Goal: Complete application form

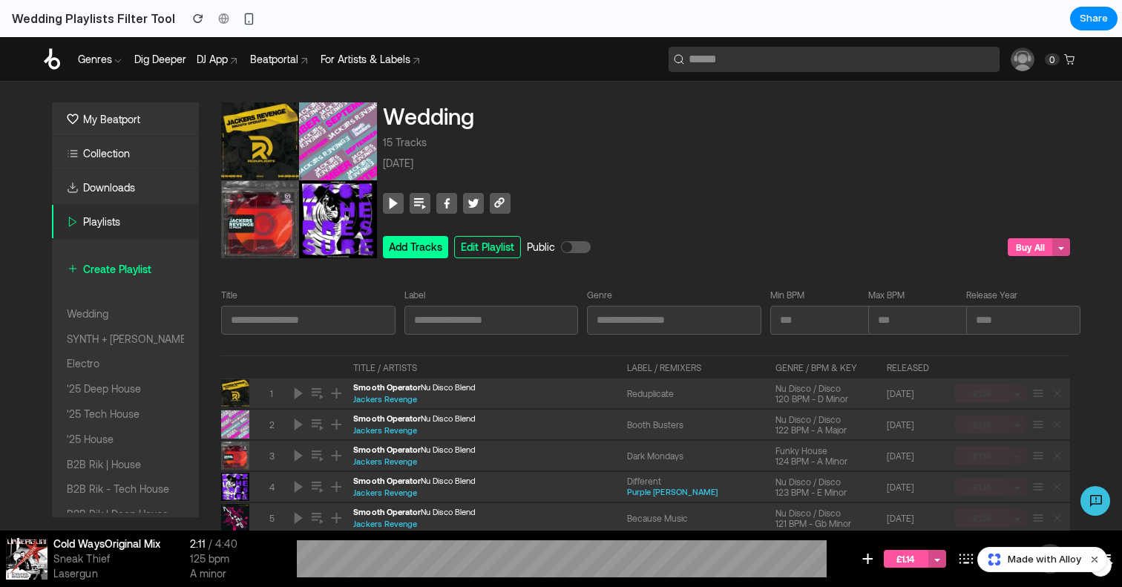
scroll to position [106, 0]
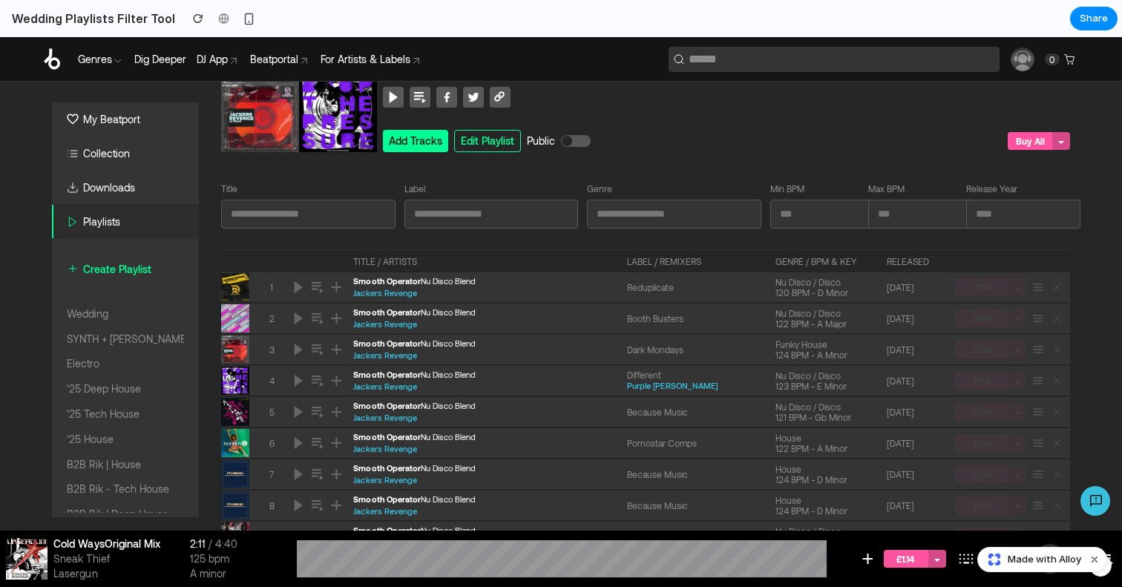
drag, startPoint x: 278, startPoint y: 206, endPoint x: 357, endPoint y: 206, distance: 79.4
click at [278, 206] on input "text" at bounding box center [308, 214] width 174 height 29
click at [443, 206] on input "text" at bounding box center [491, 214] width 174 height 29
click at [675, 211] on input "text" at bounding box center [674, 214] width 174 height 29
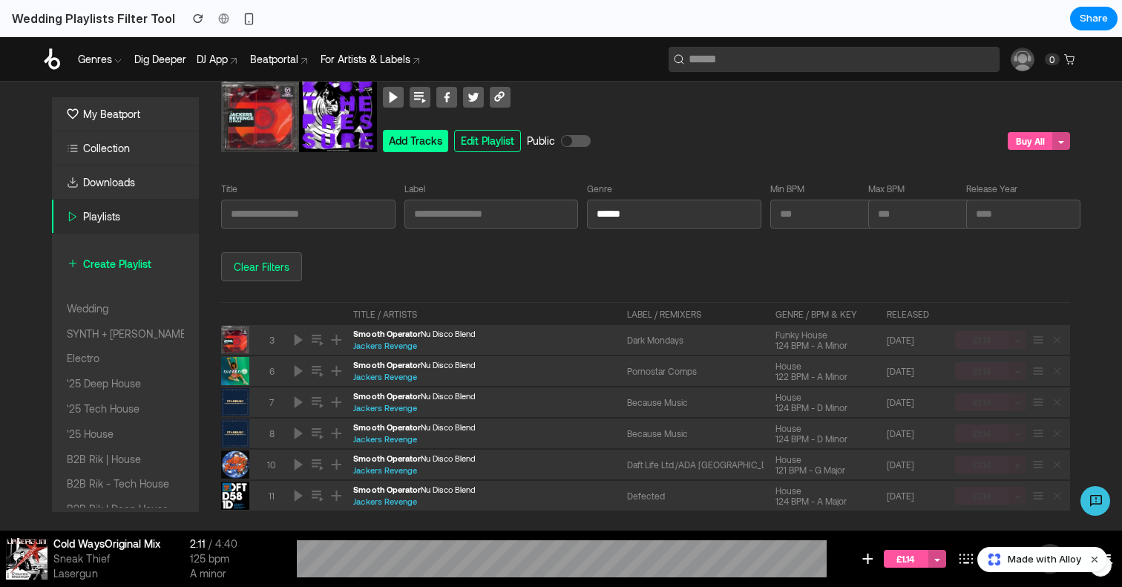
type input "*****"
click at [701, 220] on input "*****" at bounding box center [674, 214] width 174 height 29
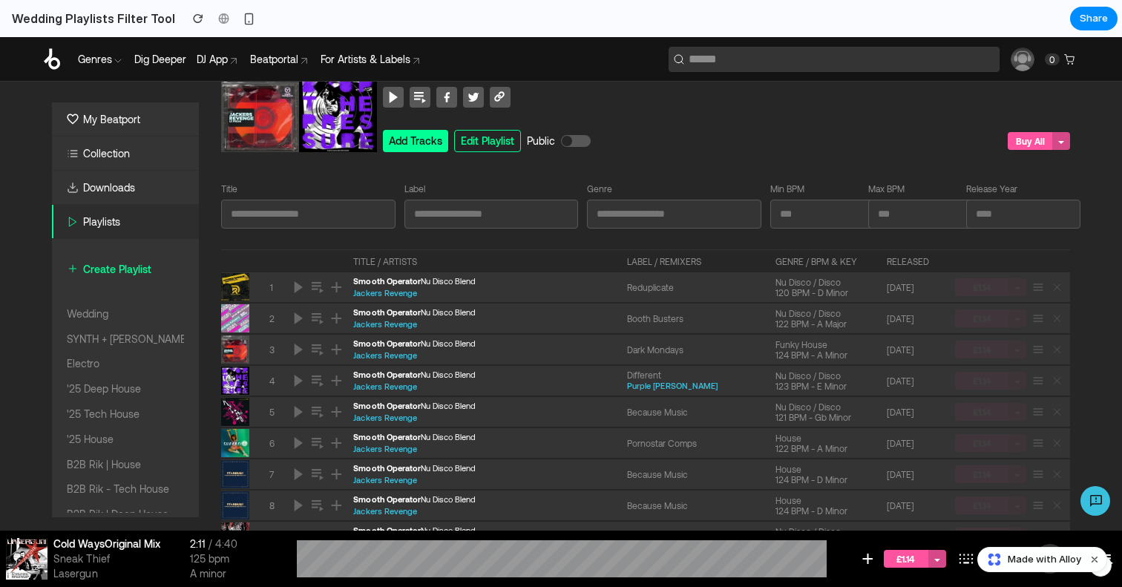
click at [542, 228] on input "text" at bounding box center [491, 214] width 174 height 29
click at [306, 225] on input "text" at bounding box center [308, 214] width 174 height 29
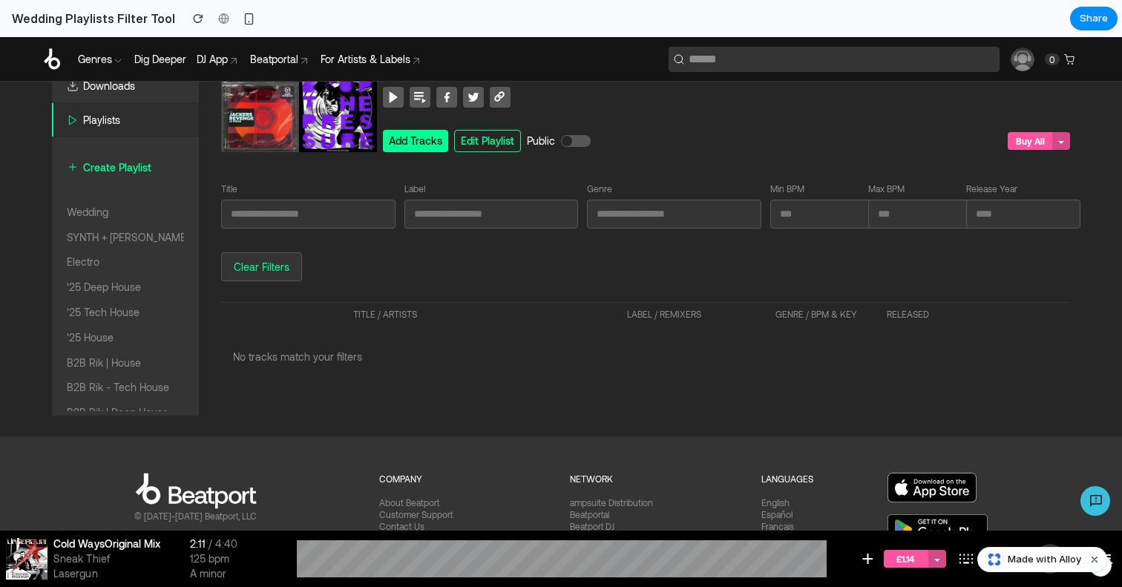
click at [1080, 212] on input "*" at bounding box center [1023, 214] width 114 height 29
type input "*"
click at [1080, 217] on input "*" at bounding box center [1023, 214] width 114 height 29
click at [1029, 213] on input "*" at bounding box center [1023, 214] width 114 height 29
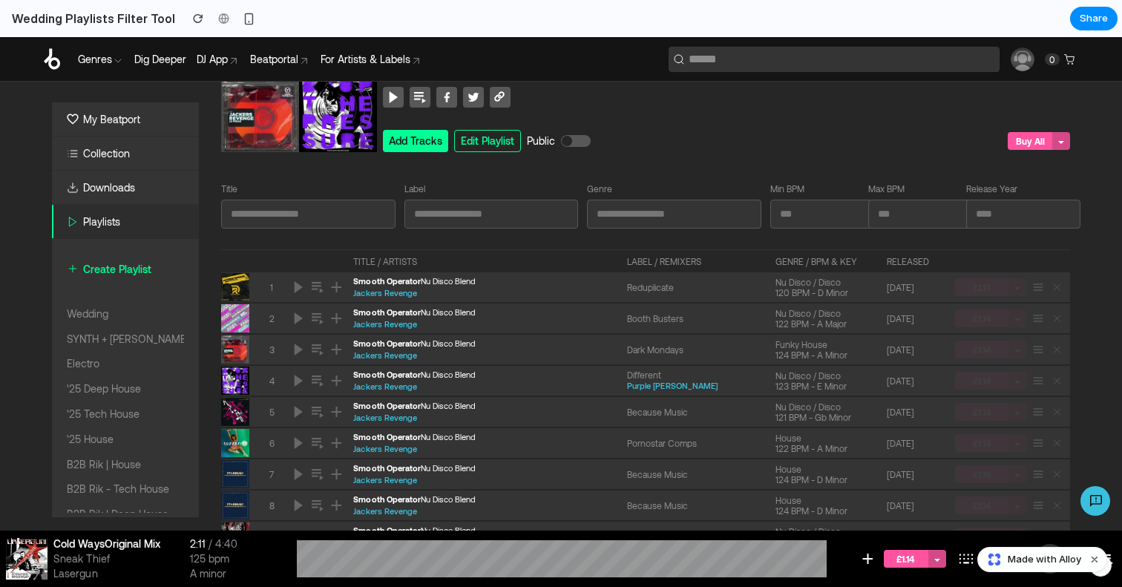
click at [601, 218] on input "text" at bounding box center [674, 214] width 174 height 29
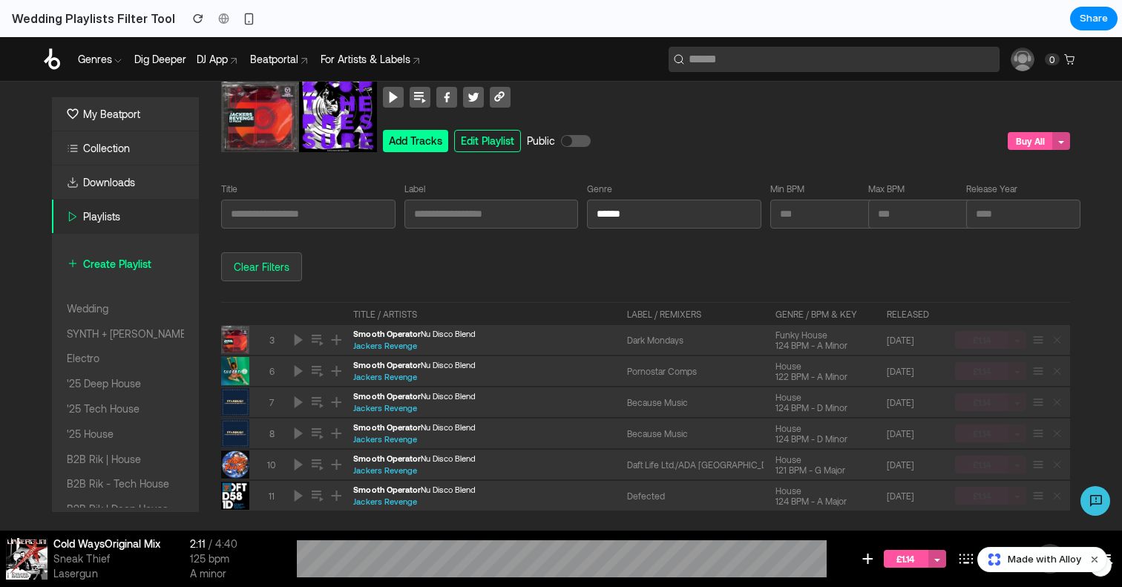
type input "*****"
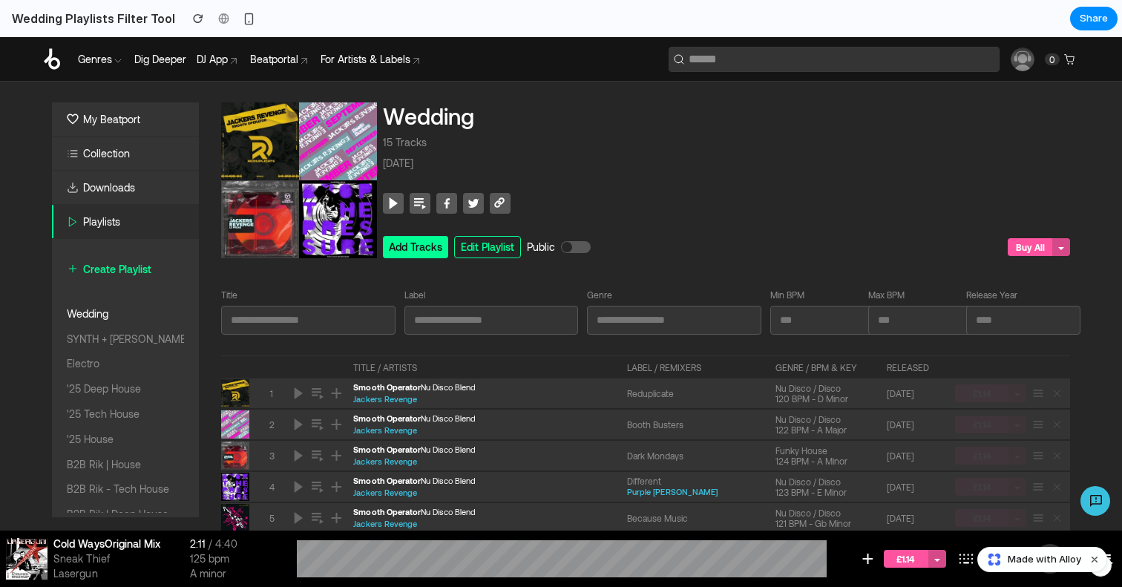
scroll to position [-1, 0]
click at [106, 312] on div "Wedding" at bounding box center [88, 314] width 42 height 16
click at [112, 311] on div "Wedding" at bounding box center [125, 314] width 117 height 16
click at [108, 332] on div "SYNTH + [PERSON_NAME]" at bounding box center [128, 339] width 122 height 16
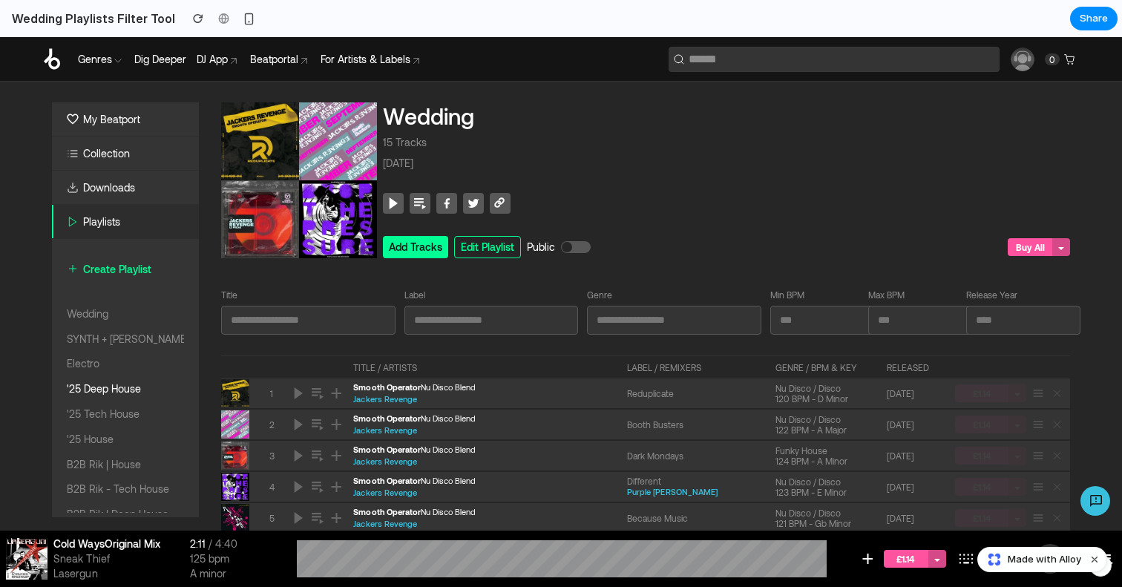
drag, startPoint x: 82, startPoint y: 365, endPoint x: 100, endPoint y: 387, distance: 28.5
click at [82, 365] on div "Electro" at bounding box center [83, 363] width 33 height 16
drag, startPoint x: 100, startPoint y: 387, endPoint x: 549, endPoint y: 280, distance: 461.7
click at [100, 387] on div "'25 Deep House" at bounding box center [104, 389] width 74 height 16
